Goal: Find specific page/section: Find specific page/section

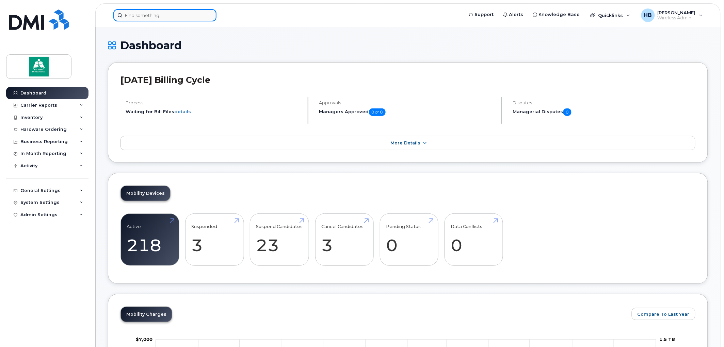
click at [162, 15] on input at bounding box center [164, 15] width 103 height 12
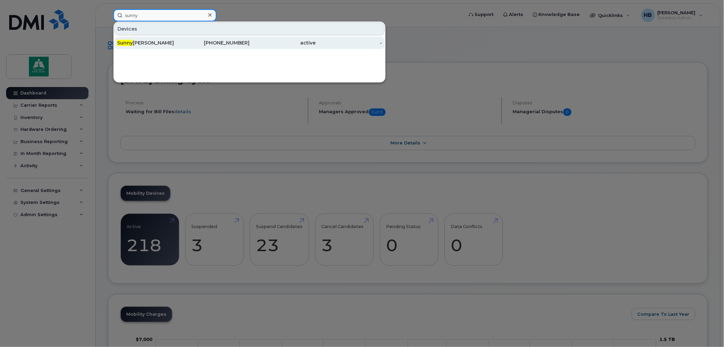
type input "sunny"
click at [147, 41] on div "[PERSON_NAME]" at bounding box center [150, 42] width 66 height 7
